Goal: Task Accomplishment & Management: Manage account settings

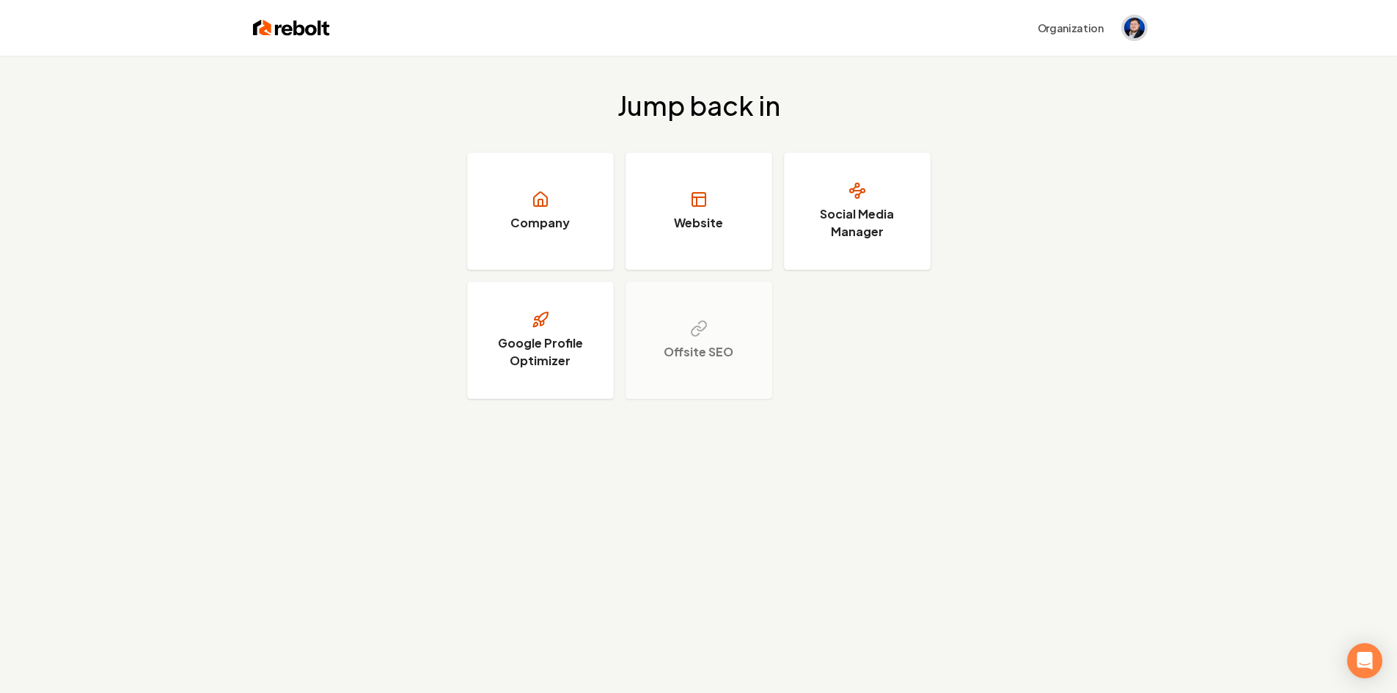
click at [1128, 32] on img "Open user button" at bounding box center [1134, 28] width 21 height 21
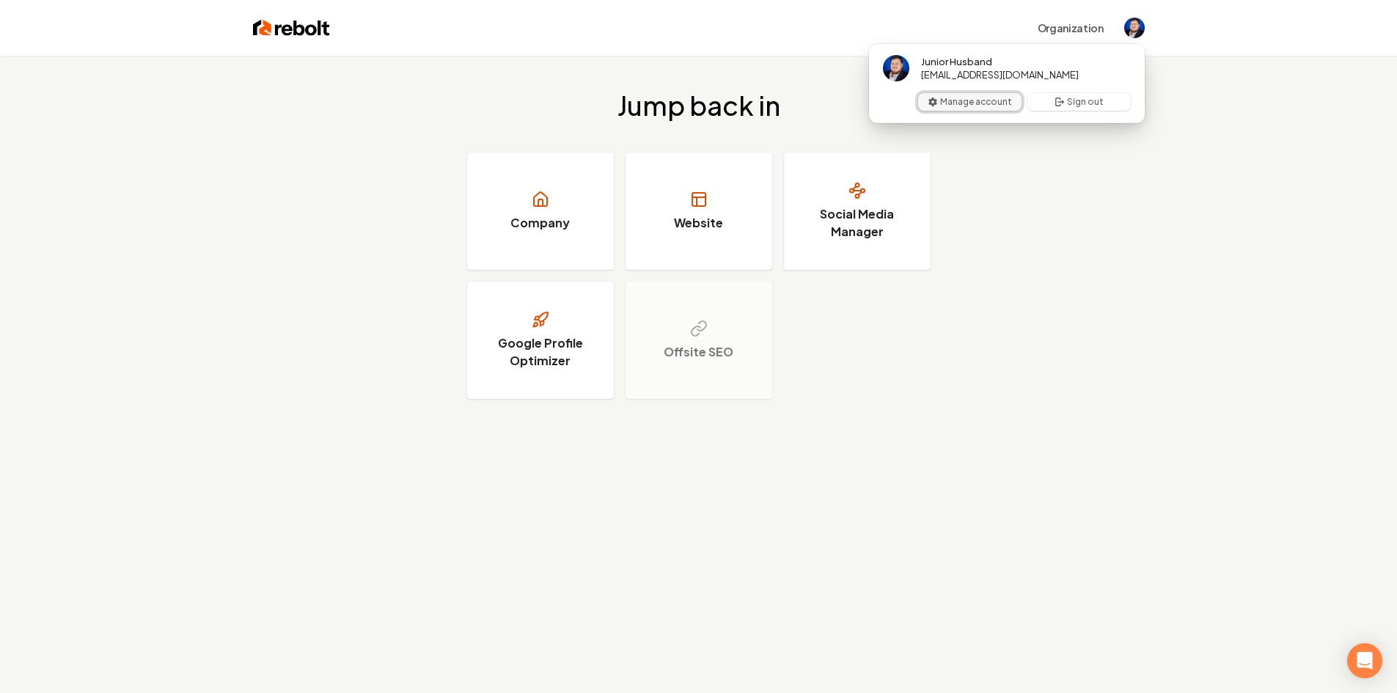
click at [974, 97] on button "Manage account" at bounding box center [969, 102] width 103 height 18
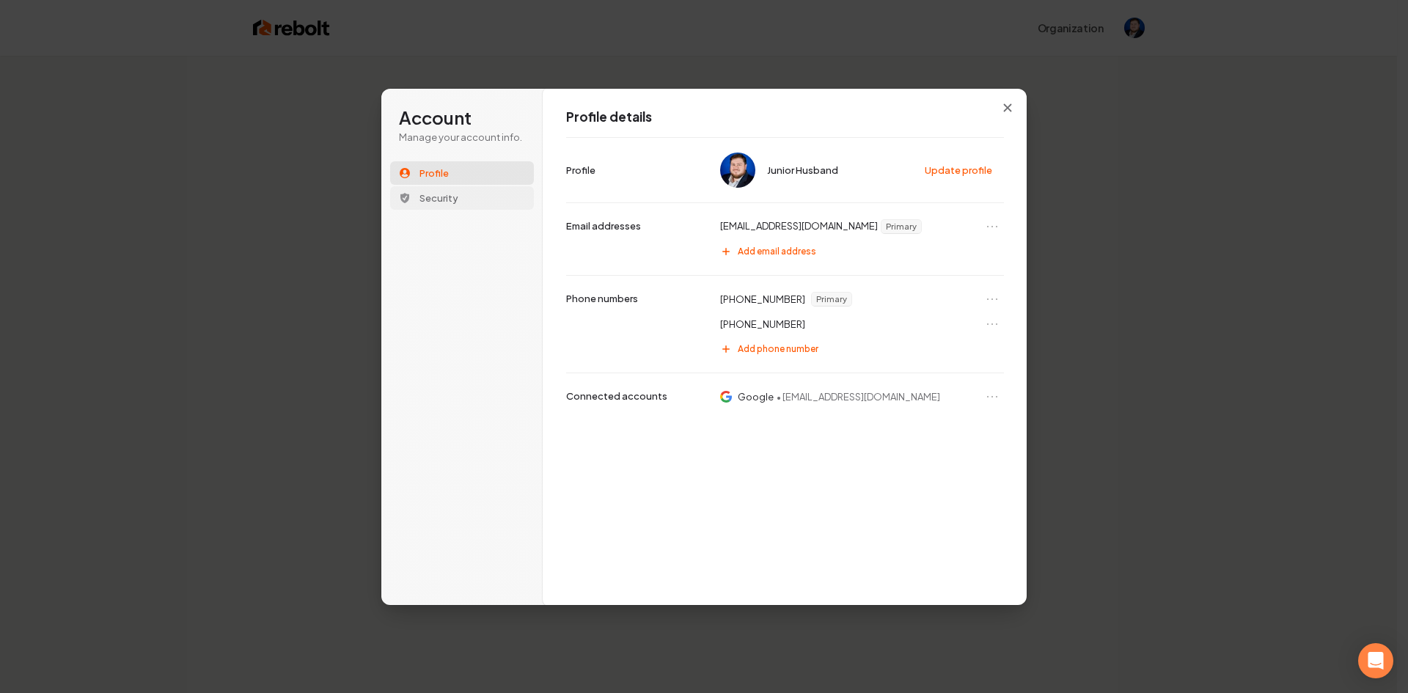
click at [493, 191] on button "Security" at bounding box center [462, 197] width 144 height 23
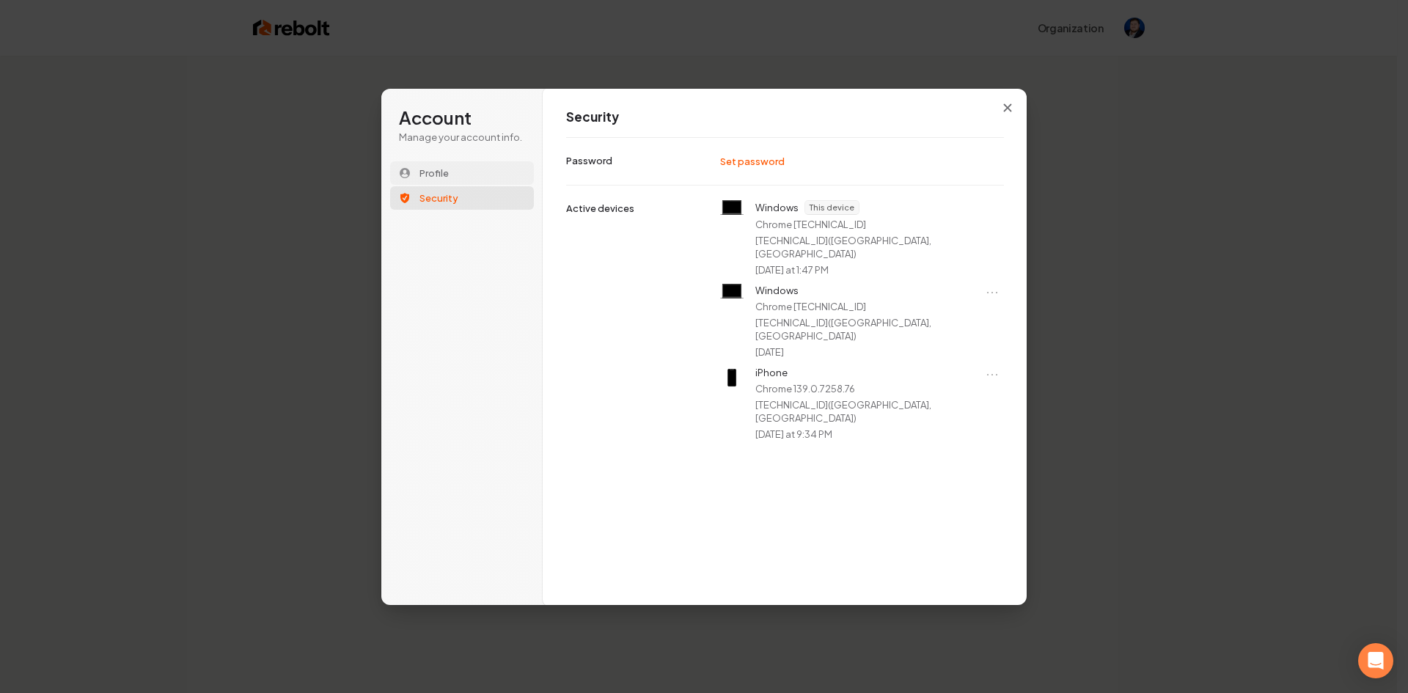
click at [501, 174] on button "Profile" at bounding box center [462, 172] width 144 height 23
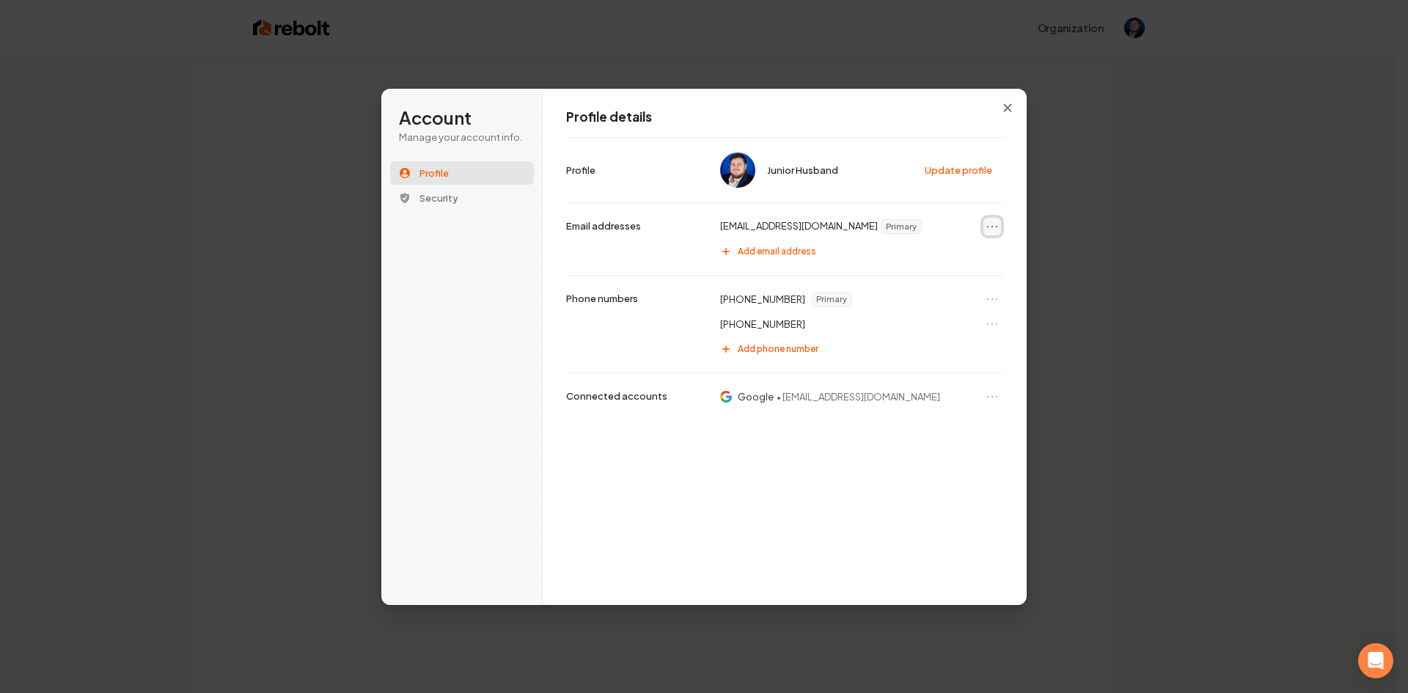
click at [991, 229] on icon "Open menu" at bounding box center [992, 226] width 15 height 15
click at [991, 229] on icon "Close menu" at bounding box center [992, 226] width 15 height 15
click at [1012, 111] on button "Close modal" at bounding box center [1007, 108] width 26 height 26
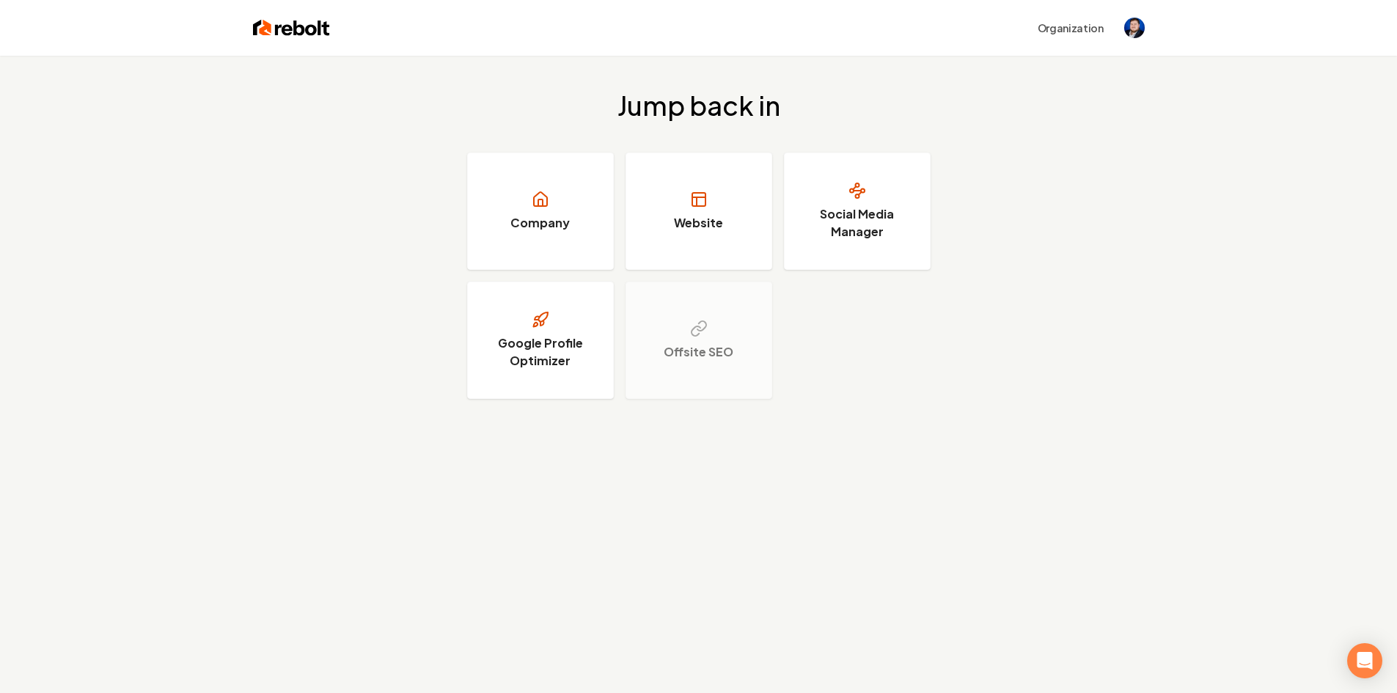
click at [1038, 111] on div "Jump back in Company Website Social Media Manager Google Profile Optimizer Offs…" at bounding box center [698, 245] width 1397 height 378
click at [583, 199] on link "Company" at bounding box center [540, 210] width 147 height 117
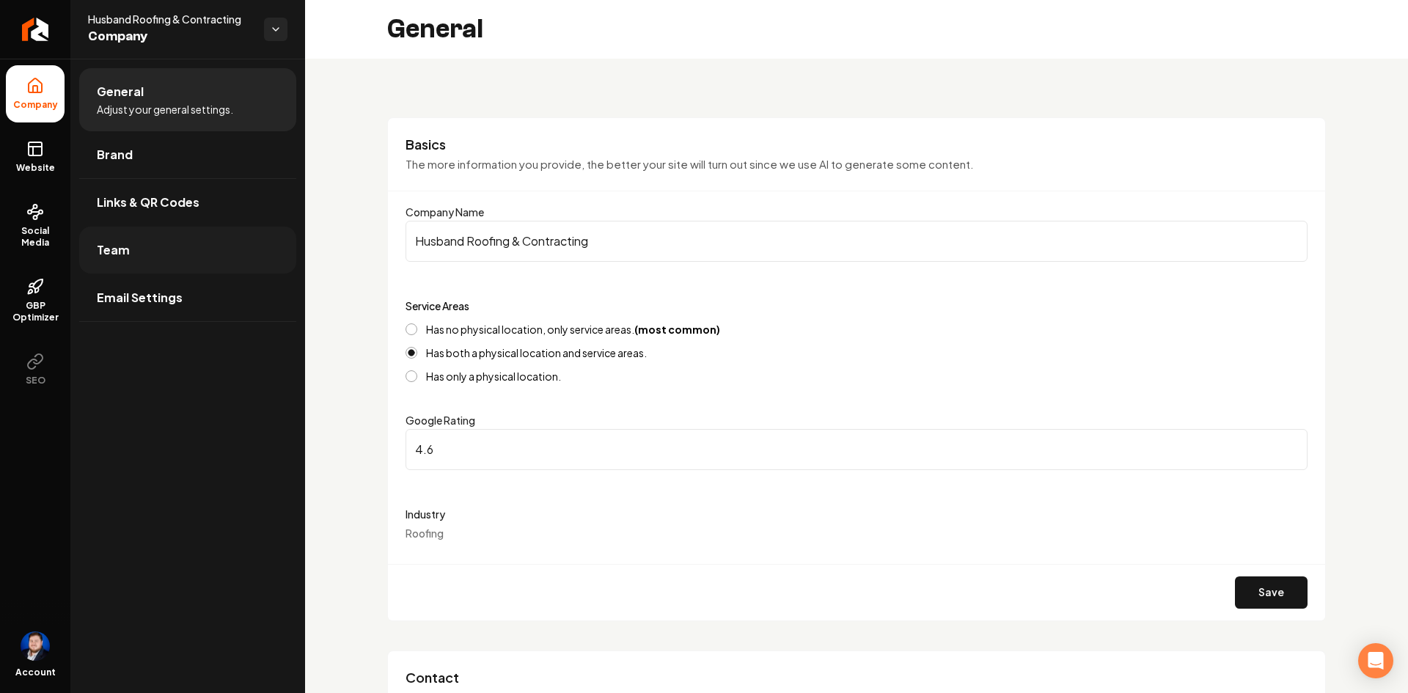
click at [136, 260] on link "Team" at bounding box center [187, 250] width 217 height 47
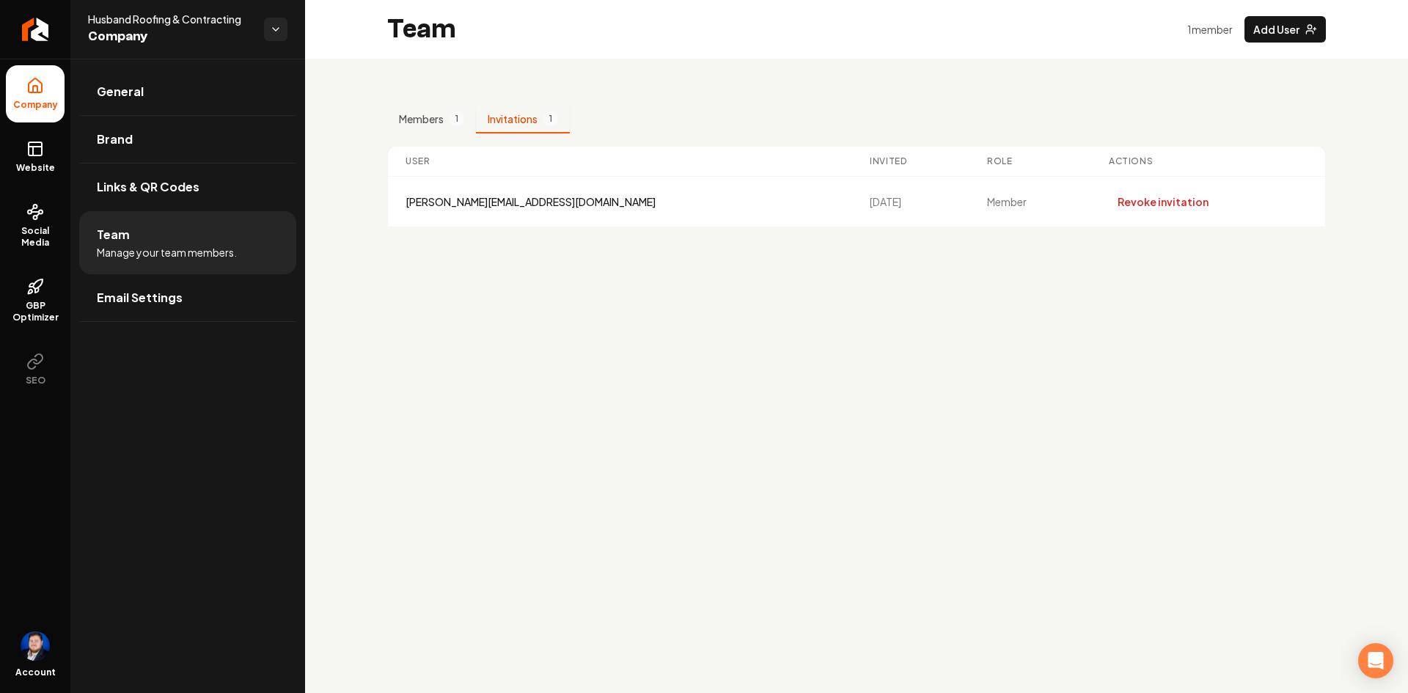
click at [518, 120] on button "Invitations 1" at bounding box center [523, 120] width 94 height 28
